Goal: Information Seeking & Learning: Check status

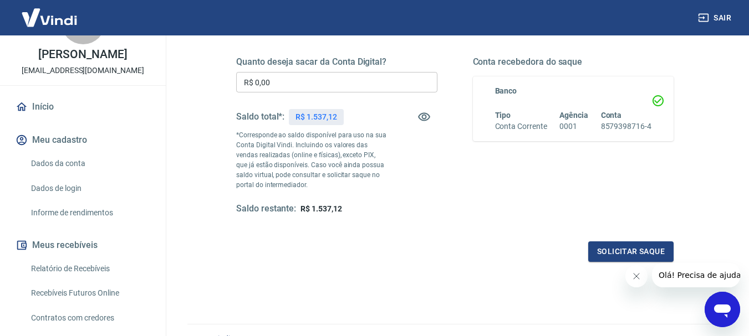
scroll to position [111, 0]
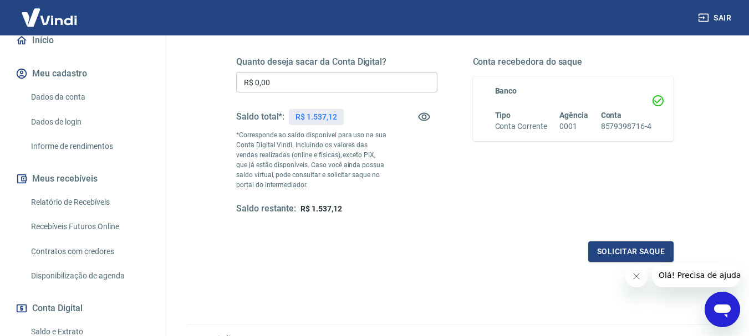
click at [69, 206] on link "Relatório de Recebíveis" at bounding box center [90, 202] width 126 height 23
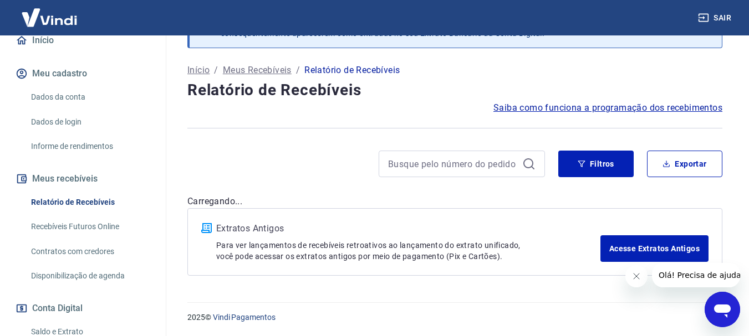
scroll to position [53, 0]
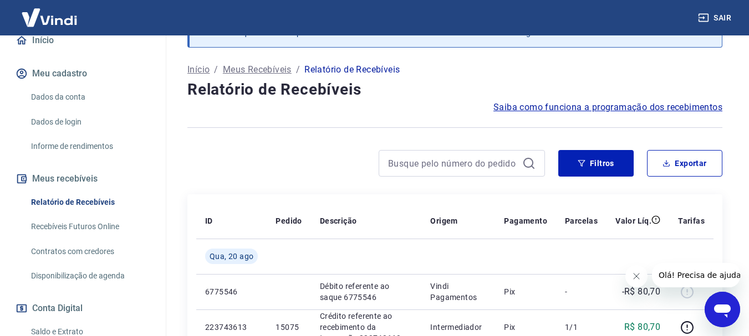
click at [634, 276] on icon "Fechar mensagem da empresa" at bounding box center [636, 276] width 9 height 9
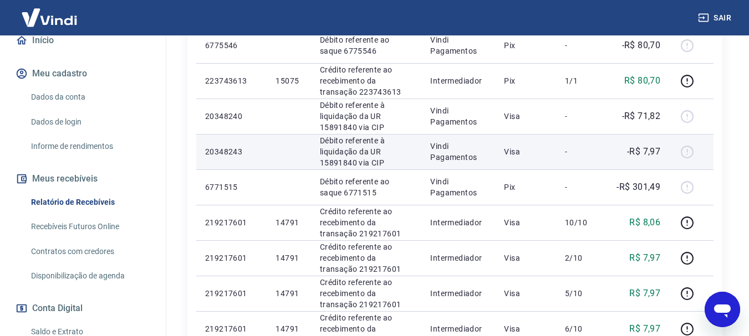
scroll to position [275, 0]
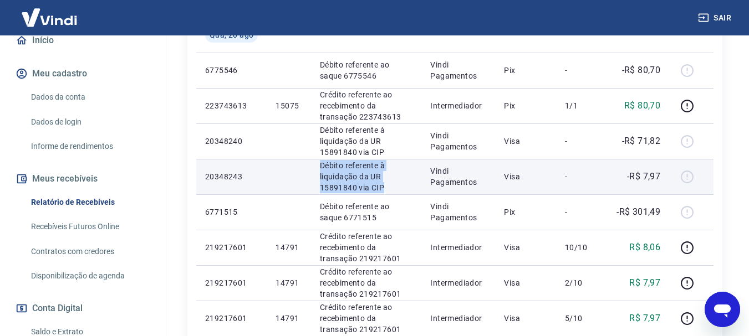
drag, startPoint x: 308, startPoint y: 162, endPoint x: 388, endPoint y: 187, distance: 83.5
click at [388, 187] on tr "20348243 Débito referente à liquidação da UR 15891840 via CIP Vindi Pagamentos …" at bounding box center [454, 176] width 517 height 35
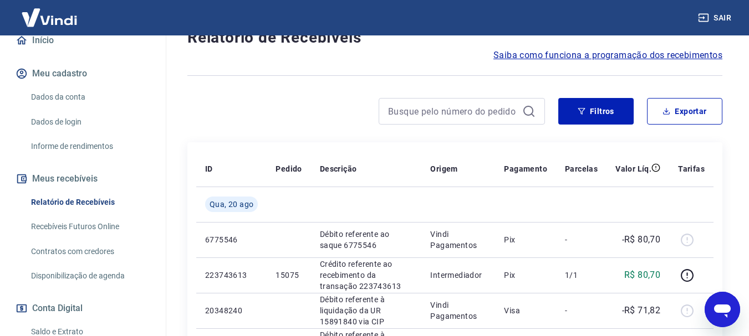
scroll to position [0, 0]
